Goal: Obtain resource: Obtain resource

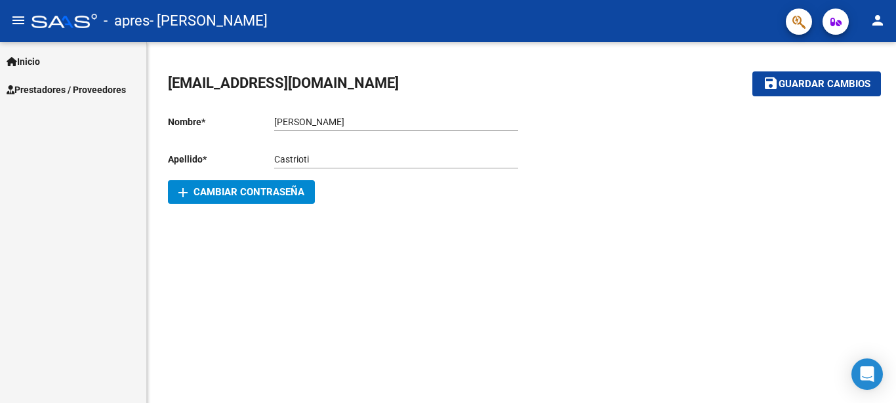
click at [111, 92] on span "Prestadores / Proveedores" at bounding box center [66, 90] width 119 height 14
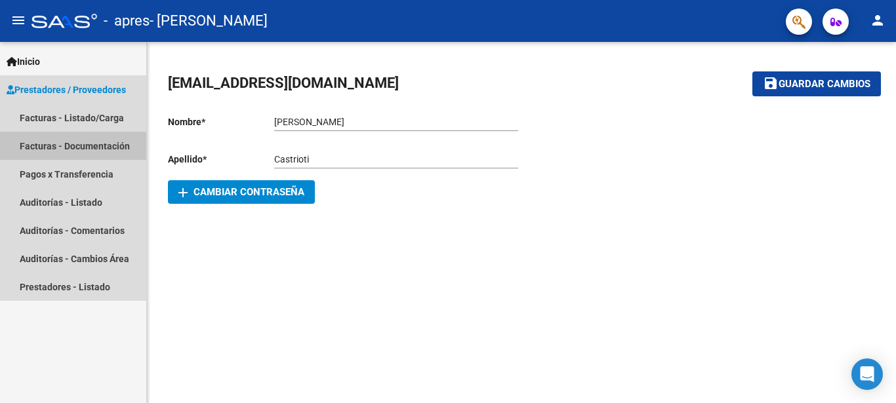
click at [49, 149] on link "Facturas - Documentación" at bounding box center [73, 146] width 146 height 28
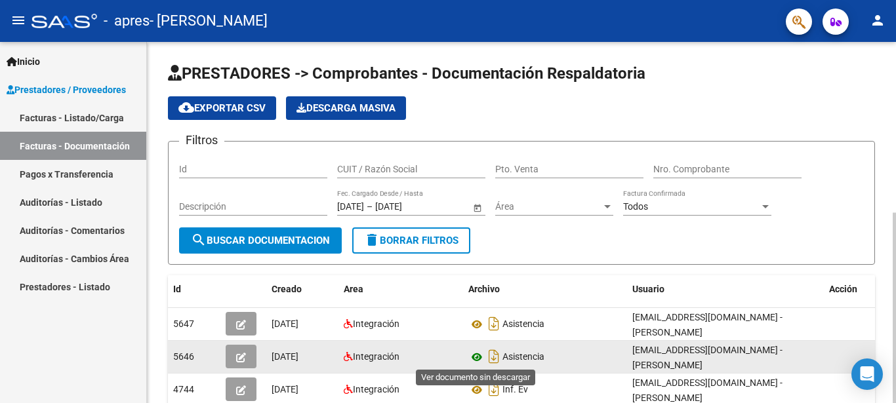
click at [485, 356] on icon at bounding box center [476, 358] width 17 height 16
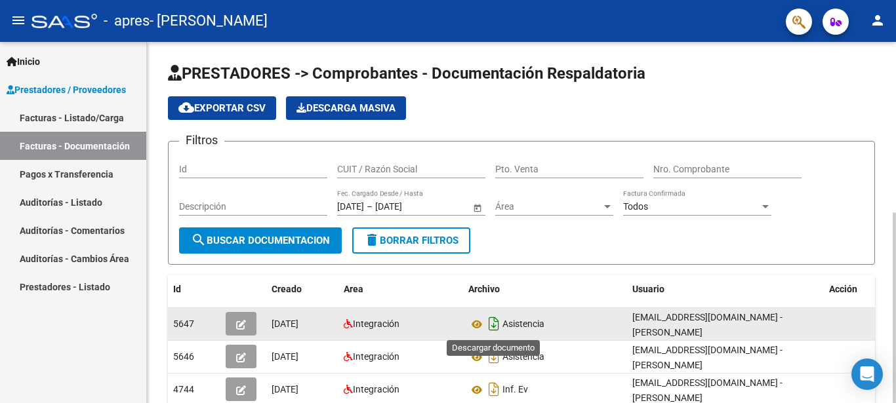
click at [492, 319] on icon "Descargar documento" at bounding box center [493, 324] width 17 height 21
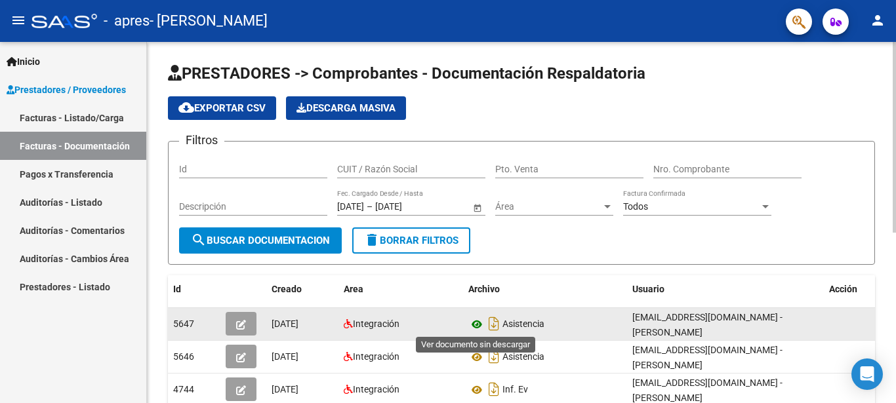
click at [478, 325] on icon at bounding box center [476, 325] width 17 height 16
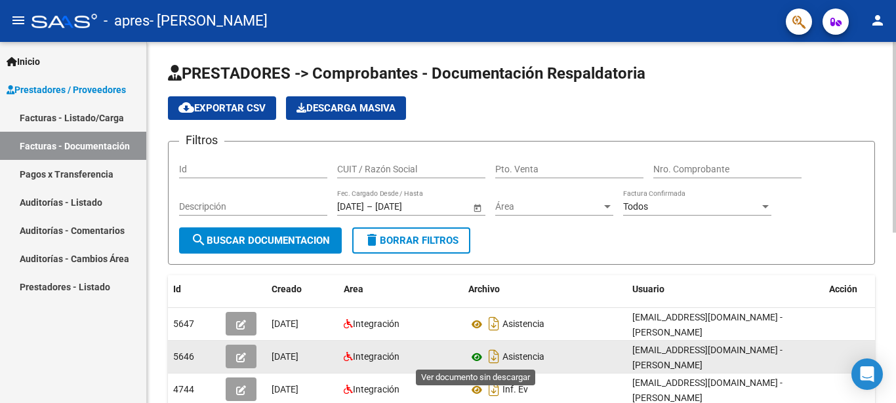
click at [472, 356] on icon at bounding box center [476, 358] width 17 height 16
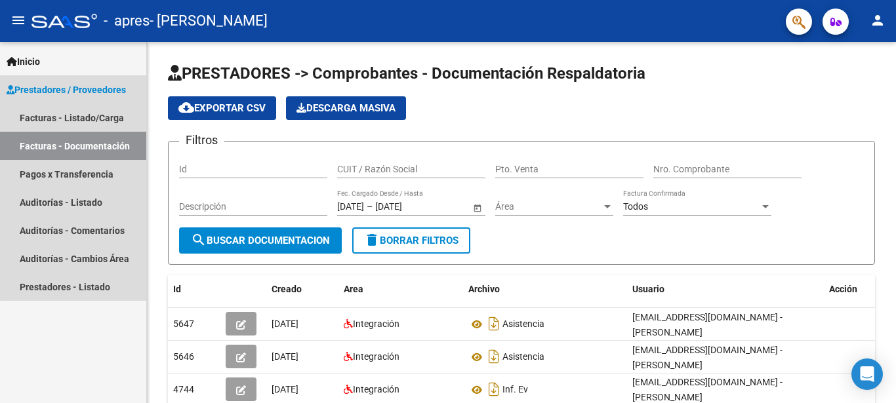
click at [77, 95] on span "Prestadores / Proveedores" at bounding box center [66, 90] width 119 height 14
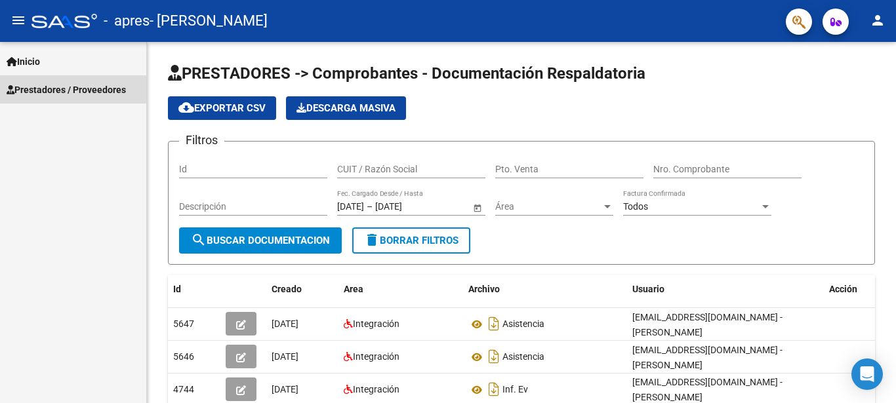
click at [77, 95] on span "Prestadores / Proveedores" at bounding box center [66, 90] width 119 height 14
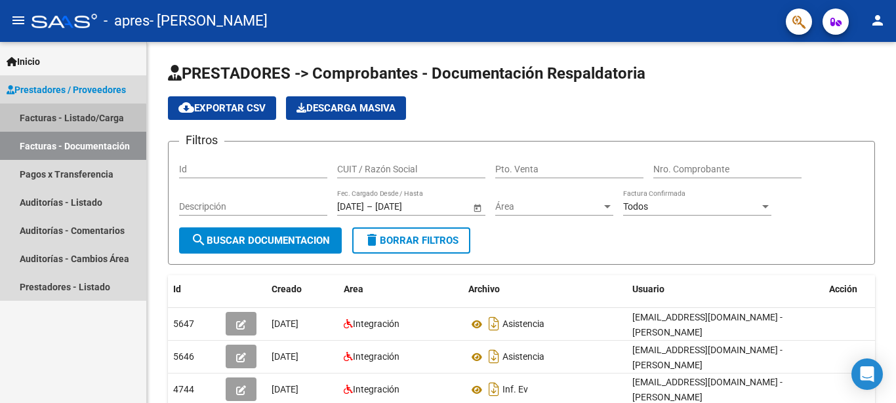
click at [31, 126] on link "Facturas - Listado/Carga" at bounding box center [73, 118] width 146 height 28
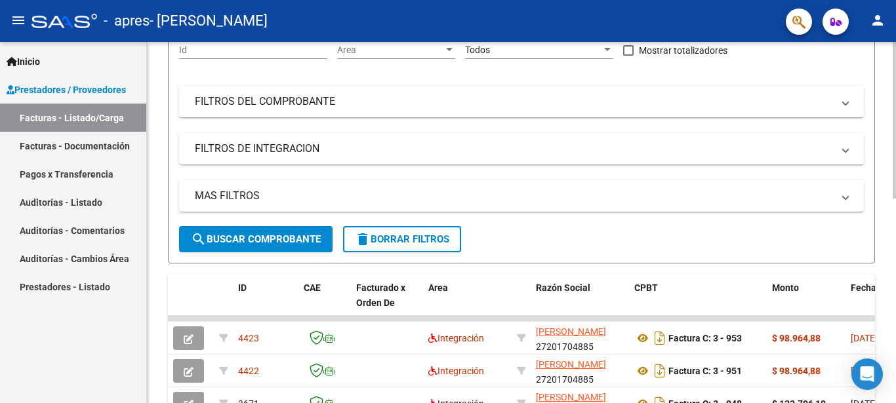
scroll to position [201, 0]
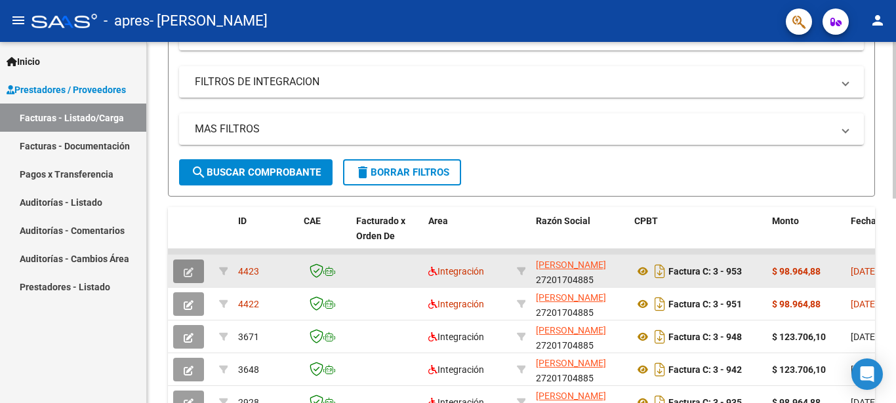
click at [186, 270] on icon "button" at bounding box center [189, 273] width 10 height 10
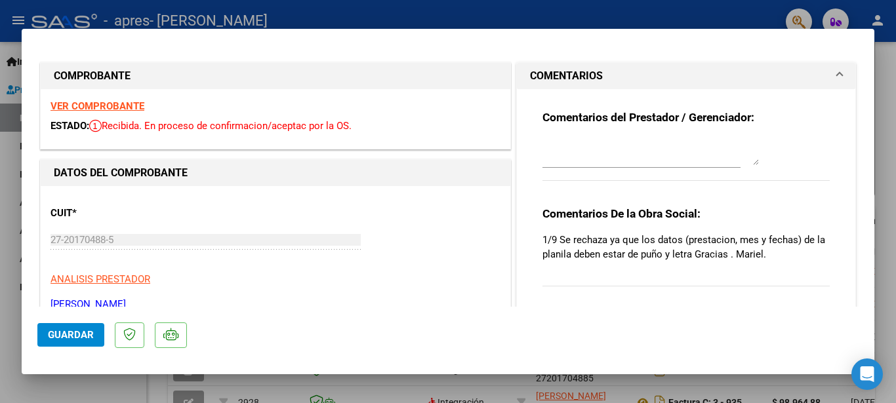
click at [122, 104] on strong "VER COMPROBANTE" at bounding box center [98, 106] width 94 height 12
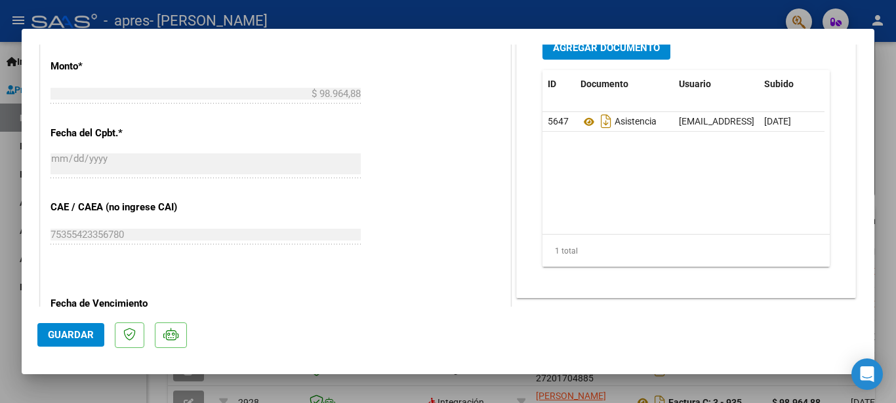
scroll to position [635, 0]
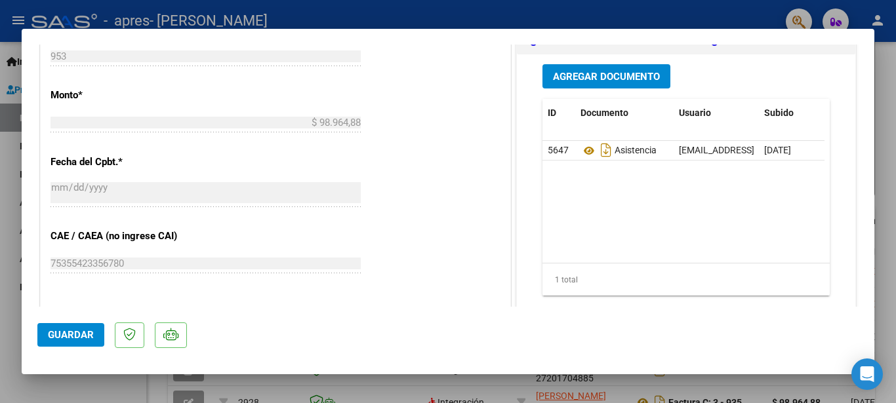
click at [708, 5] on div at bounding box center [448, 201] width 896 height 403
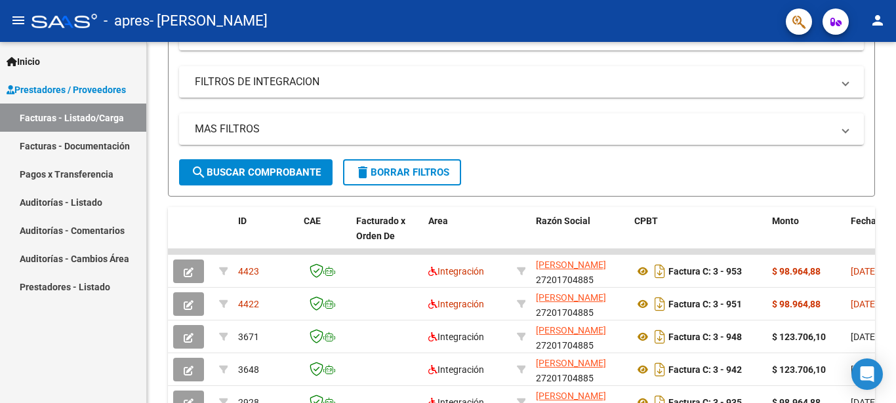
click at [876, 25] on mat-icon "person" at bounding box center [878, 20] width 16 height 16
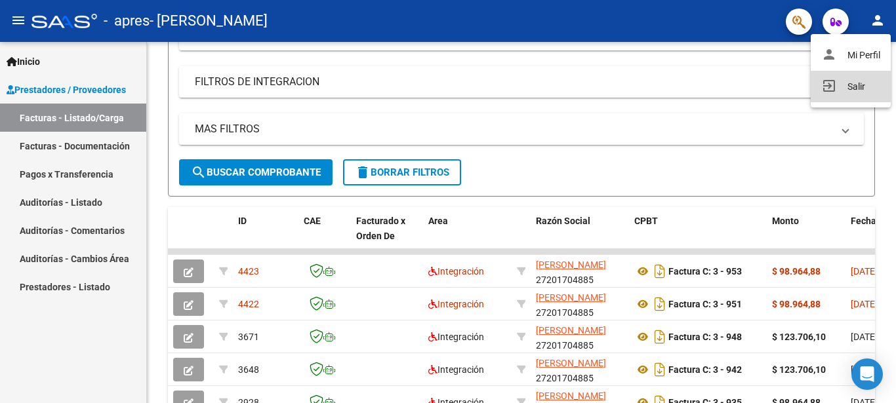
click at [838, 85] on button "exit_to_app Salir" at bounding box center [851, 86] width 80 height 31
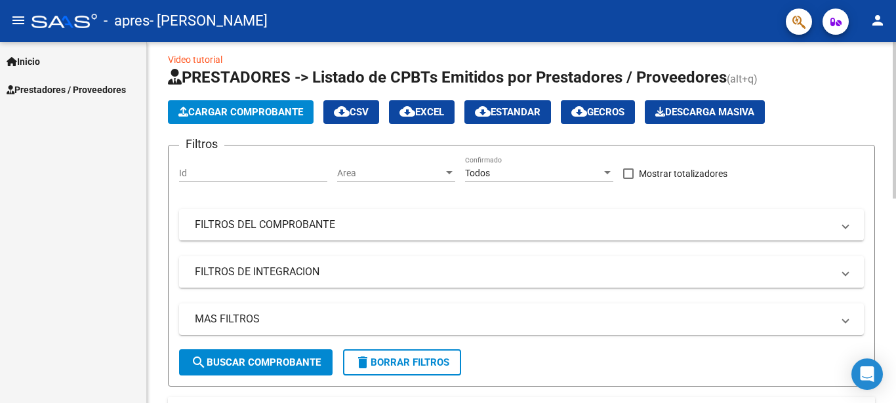
scroll to position [0, 0]
